Goal: Task Accomplishment & Management: Complete application form

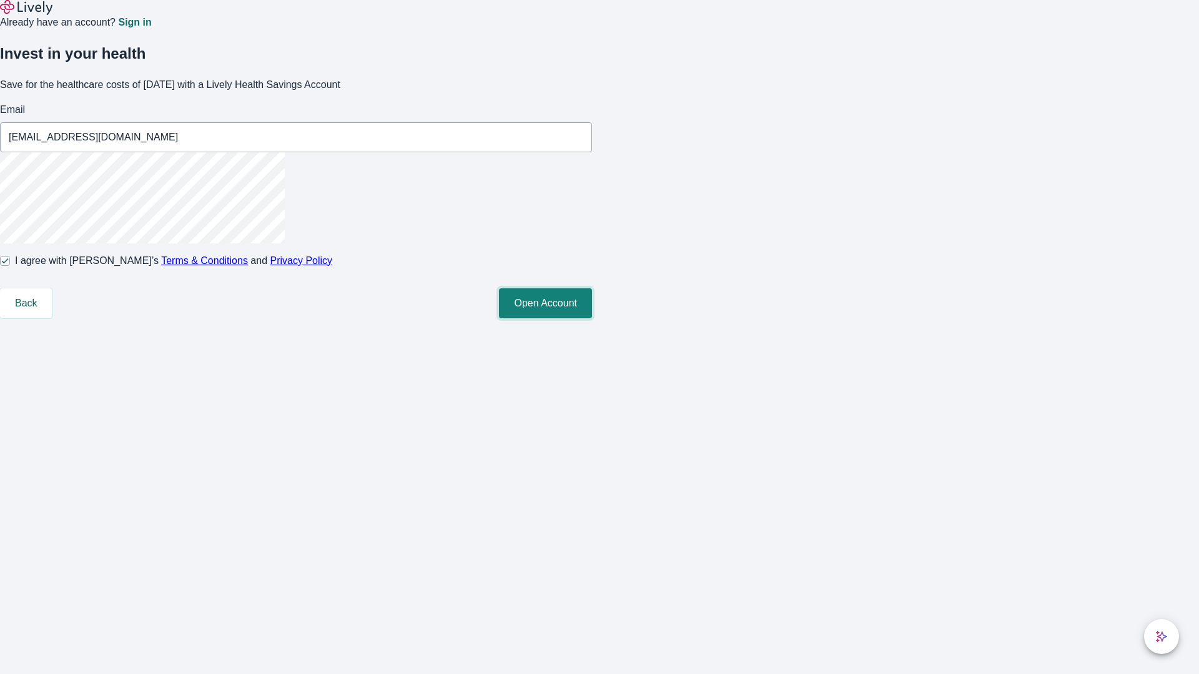
click at [592, 318] on button "Open Account" at bounding box center [545, 303] width 93 height 30
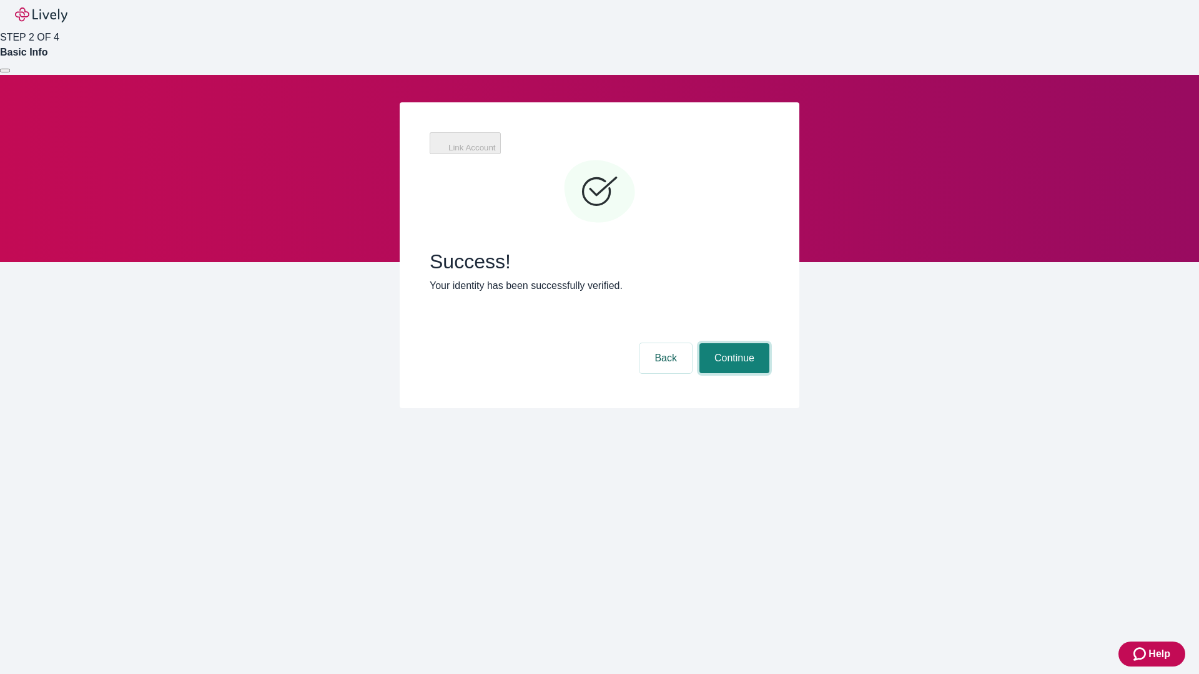
click at [732, 343] on button "Continue" at bounding box center [734, 358] width 70 height 30
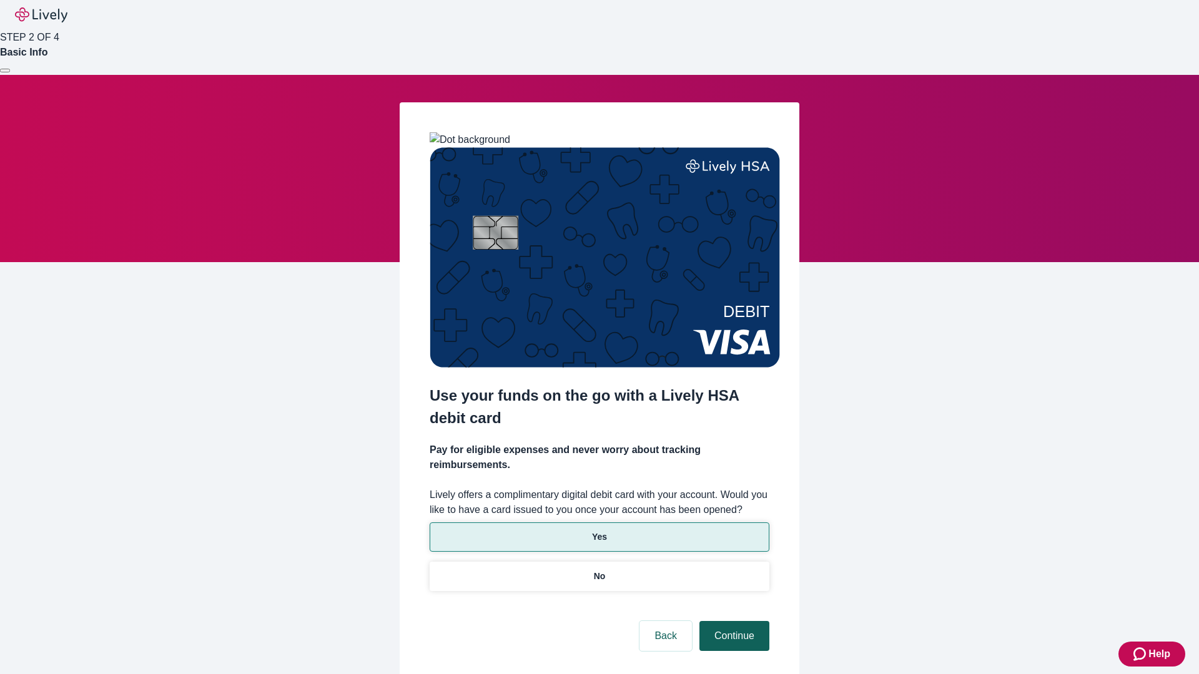
click at [599, 531] on p "Yes" at bounding box center [599, 537] width 15 height 13
click at [732, 621] on button "Continue" at bounding box center [734, 636] width 70 height 30
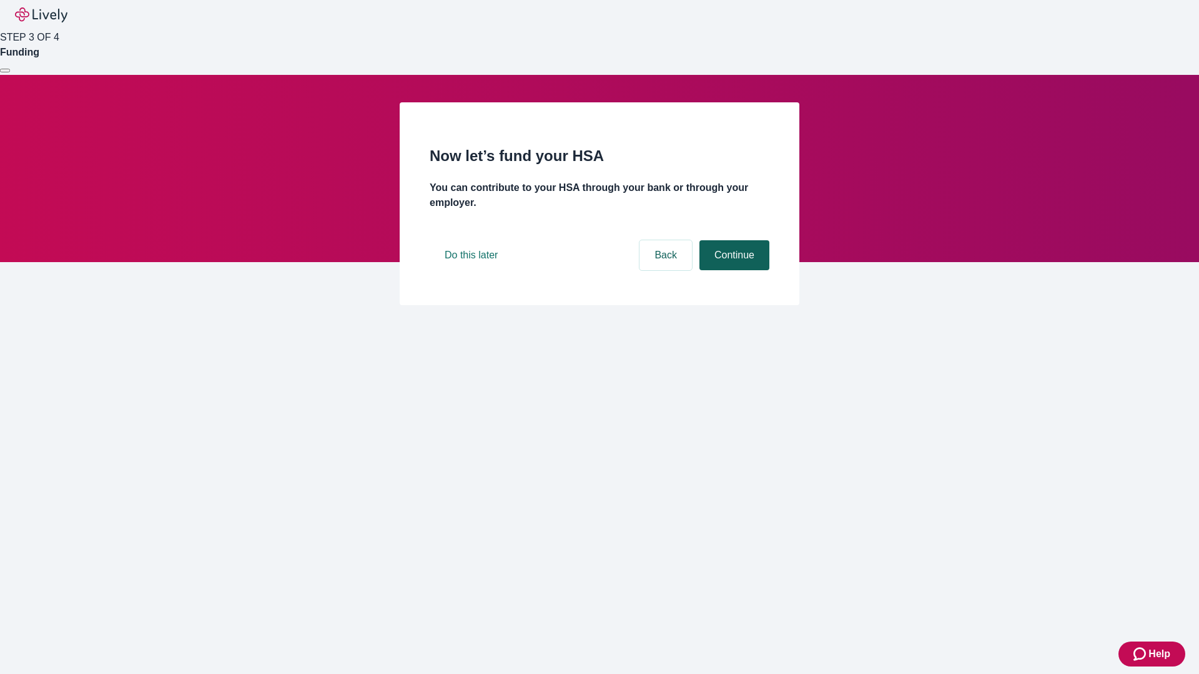
click at [732, 270] on button "Continue" at bounding box center [734, 255] width 70 height 30
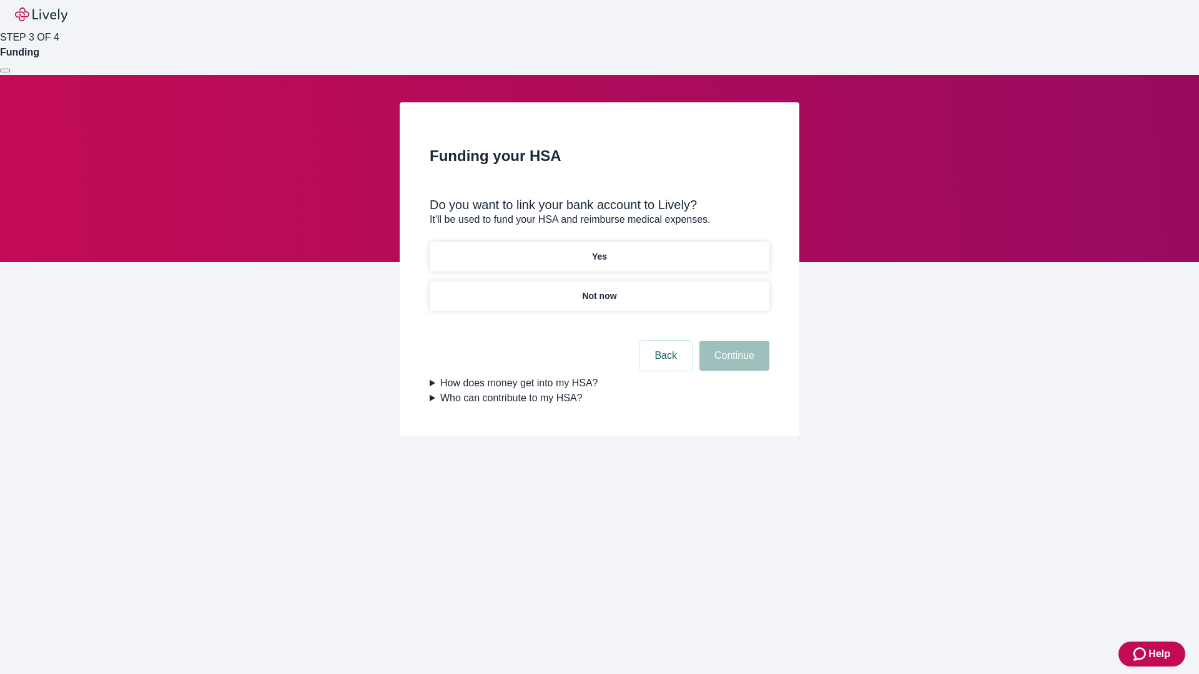
click at [599, 290] on p "Not now" at bounding box center [599, 296] width 34 height 13
click at [732, 363] on button "Continue" at bounding box center [734, 356] width 70 height 30
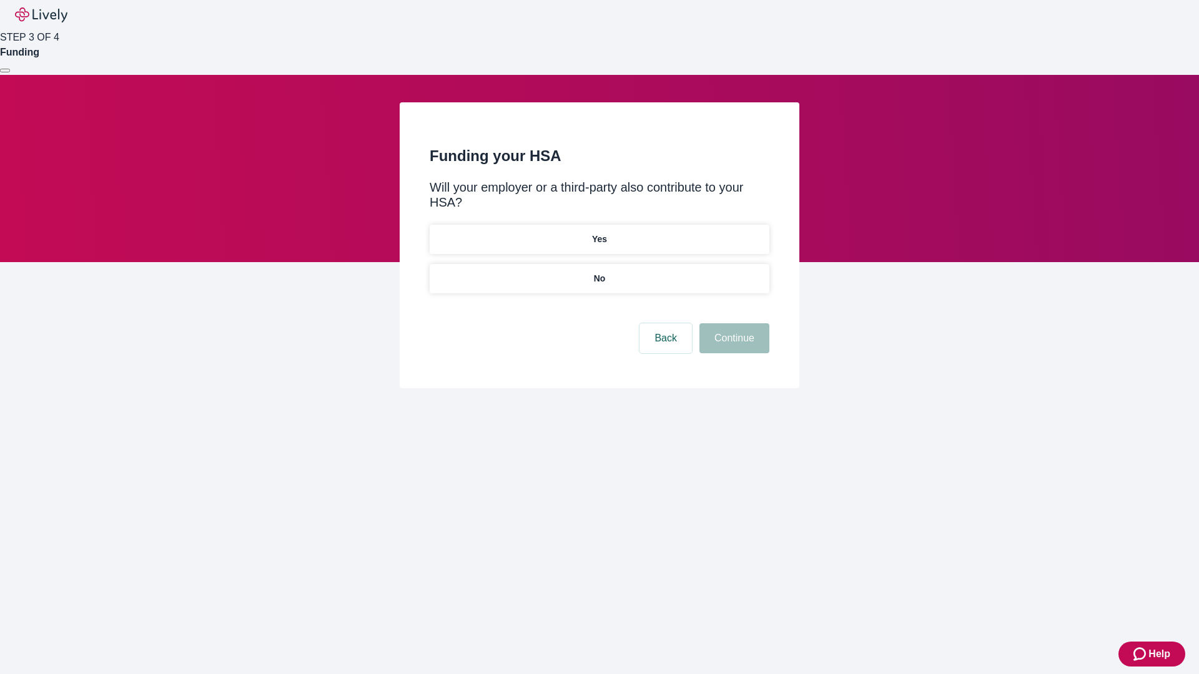
click at [599, 272] on p "No" at bounding box center [600, 278] width 12 height 13
click at [732, 323] on button "Continue" at bounding box center [734, 338] width 70 height 30
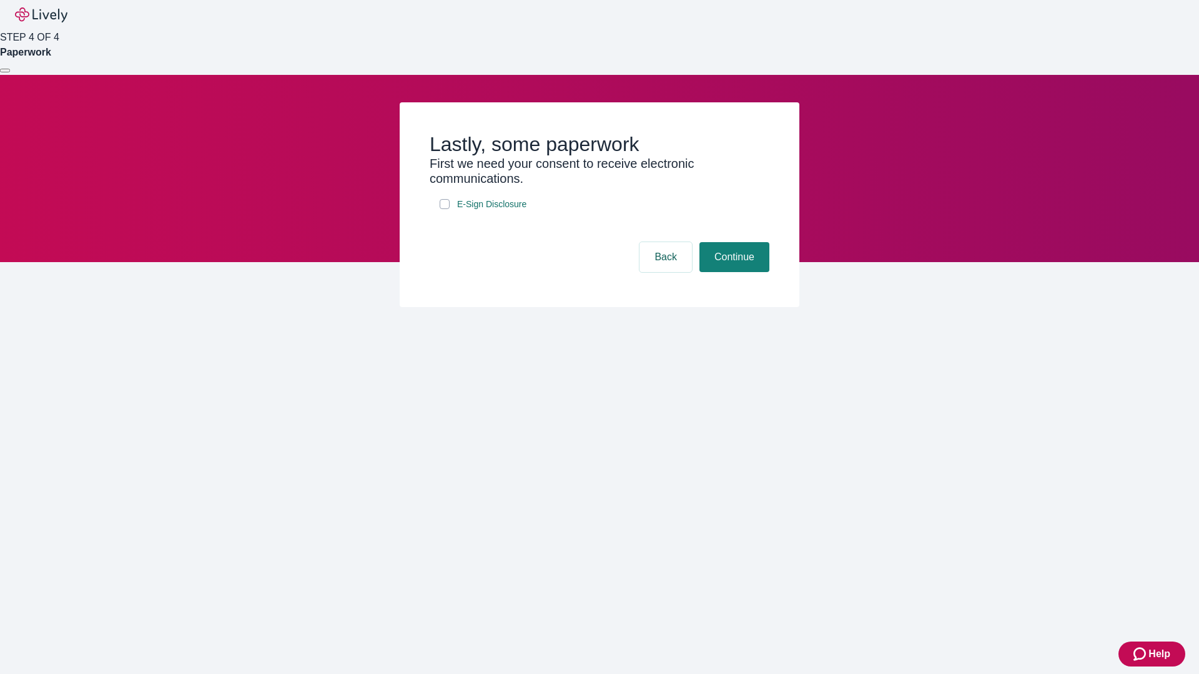
click at [445, 209] on input "E-Sign Disclosure" at bounding box center [445, 204] width 10 height 10
checkbox input "true"
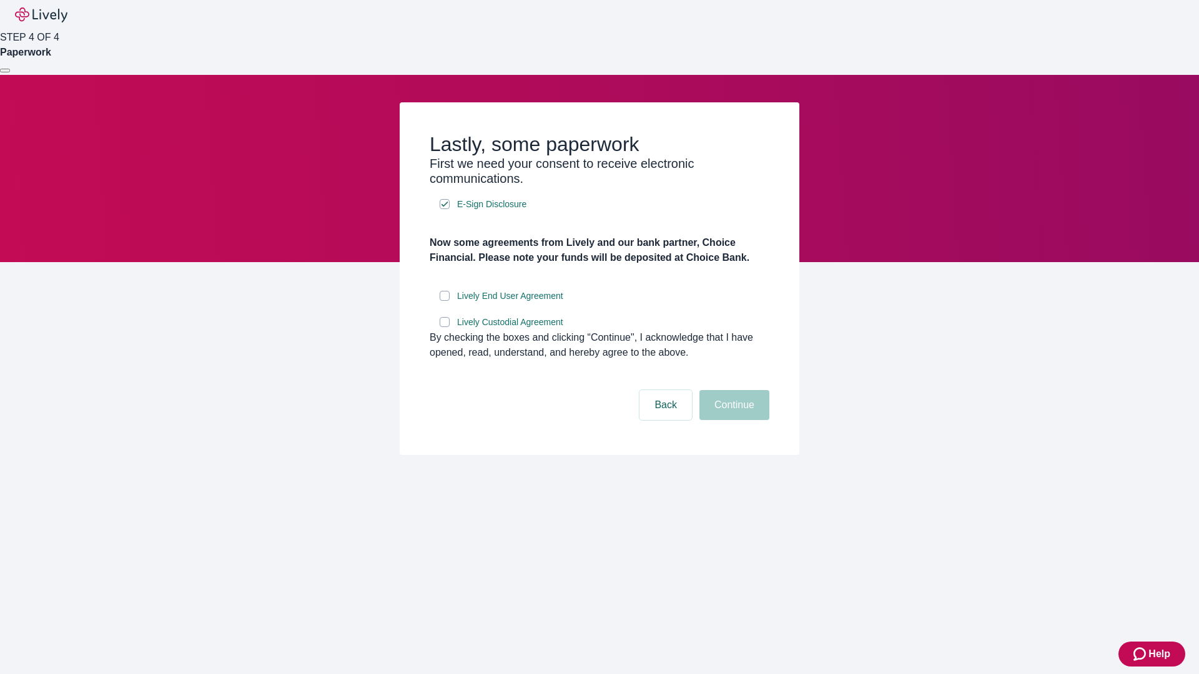
click at [445, 301] on input "Lively End User Agreement" at bounding box center [445, 296] width 10 height 10
checkbox input "true"
click at [445, 327] on input "Lively Custodial Agreement" at bounding box center [445, 322] width 10 height 10
checkbox input "true"
click at [732, 420] on button "Continue" at bounding box center [734, 405] width 70 height 30
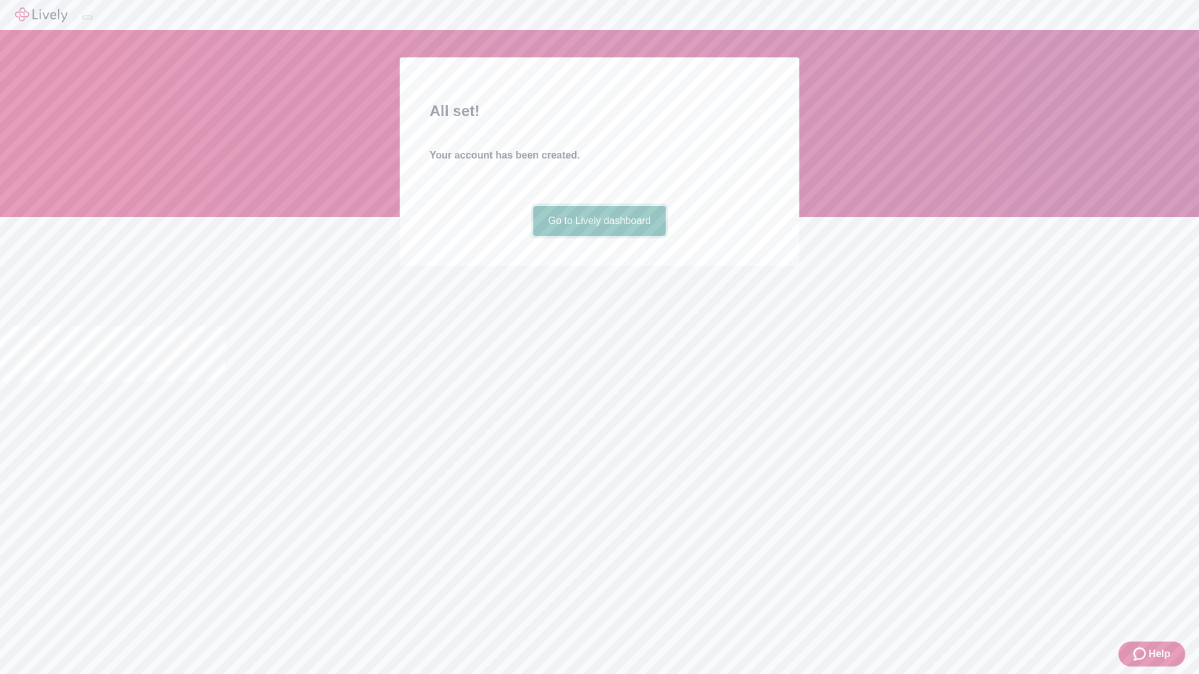
click at [599, 236] on link "Go to Lively dashboard" at bounding box center [599, 221] width 133 height 30
